Goal: Find specific page/section

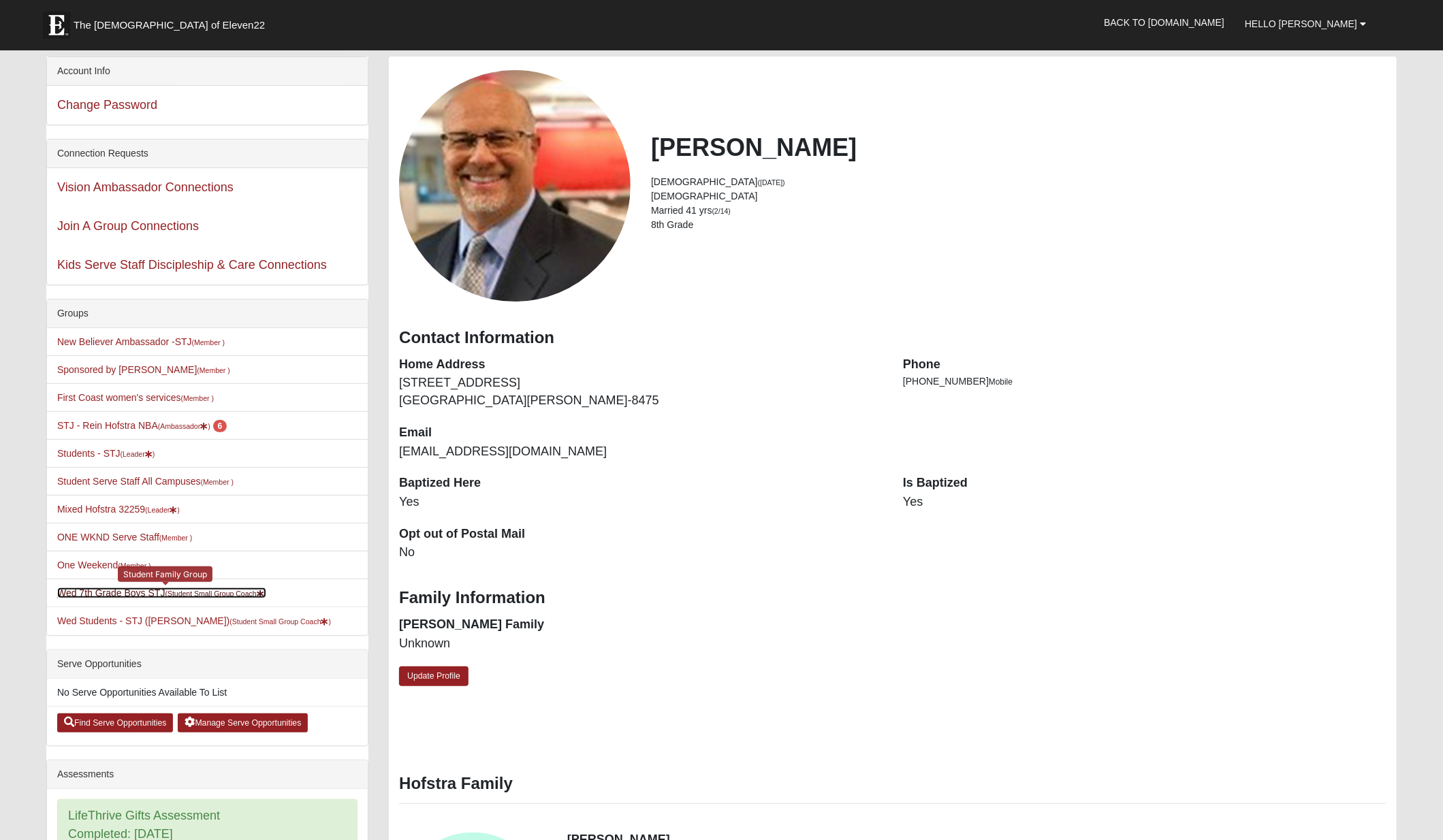
click at [193, 589] on small "(Student Small Group Coach )" at bounding box center [214, 593] width 101 height 8
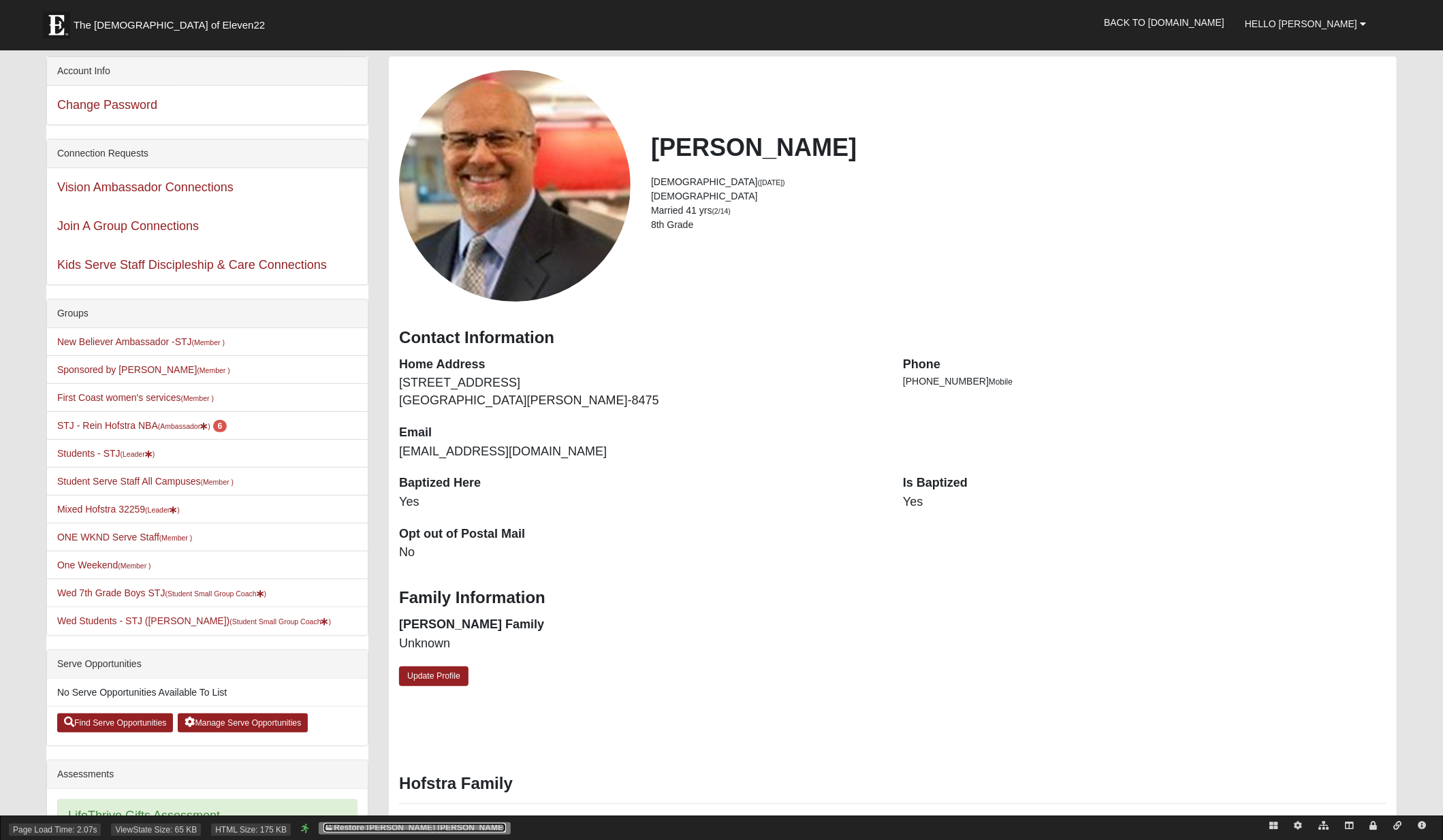
click at [412, 828] on link "Restore Garri Lynn Darter" at bounding box center [414, 828] width 183 height 9
